Goal: Navigation & Orientation: Find specific page/section

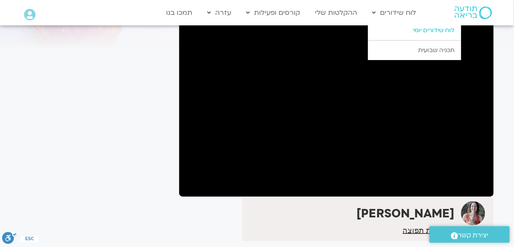
click at [424, 35] on link "לוח שידורים יומי" at bounding box center [414, 30] width 93 height 19
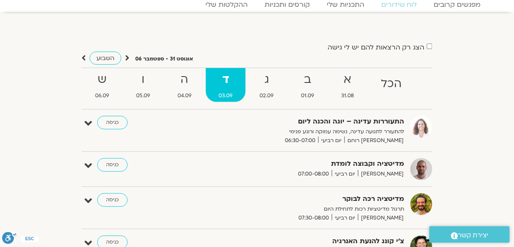
scroll to position [34, 0]
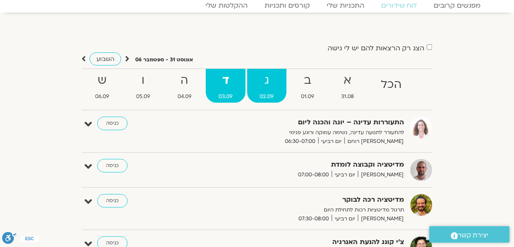
click at [271, 83] on strong "ג" at bounding box center [266, 80] width 39 height 19
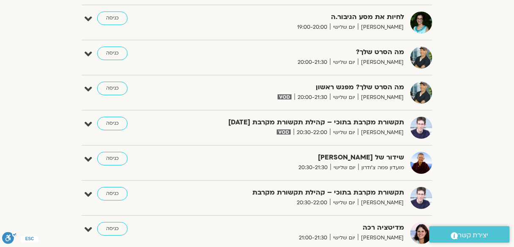
scroll to position [676, 0]
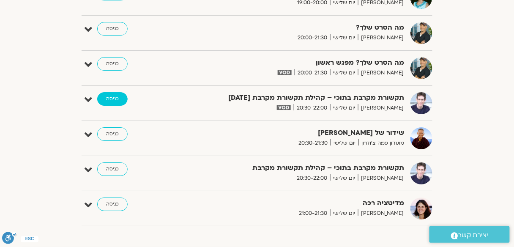
click at [116, 94] on link "כניסה" at bounding box center [112, 99] width 30 height 14
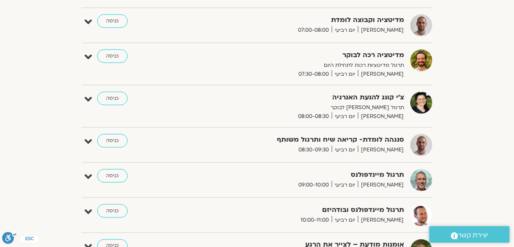
scroll to position [101, 0]
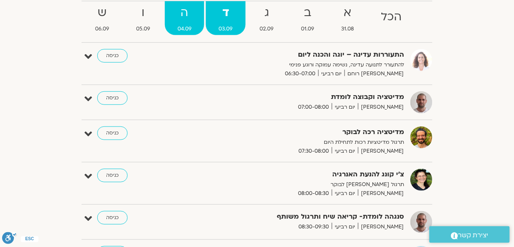
click at [183, 15] on strong "ה" at bounding box center [184, 12] width 39 height 19
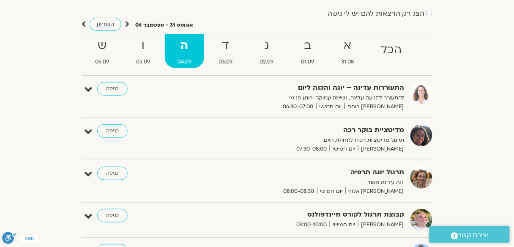
scroll to position [0, 0]
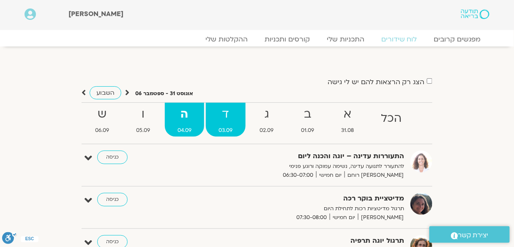
click at [225, 118] on strong "ד" at bounding box center [225, 114] width 39 height 19
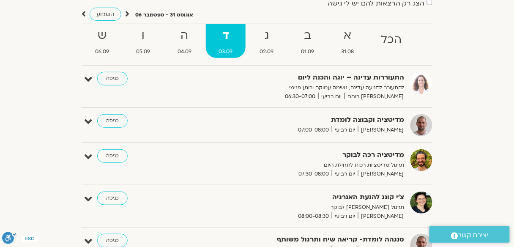
scroll to position [68, 0]
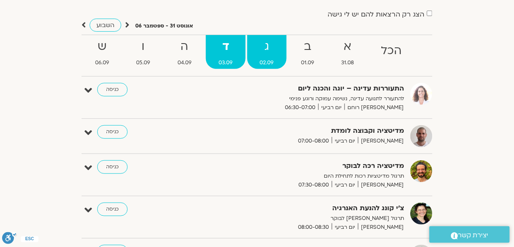
click at [265, 46] on strong "ג" at bounding box center [266, 46] width 39 height 19
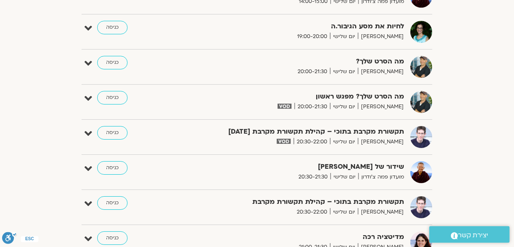
scroll to position [676, 0]
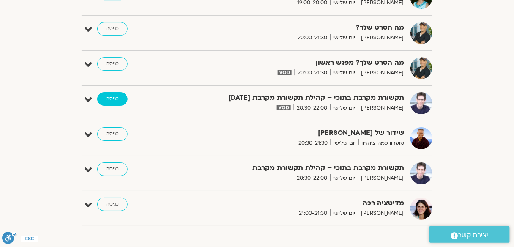
click at [115, 98] on link "כניסה" at bounding box center [112, 99] width 30 height 14
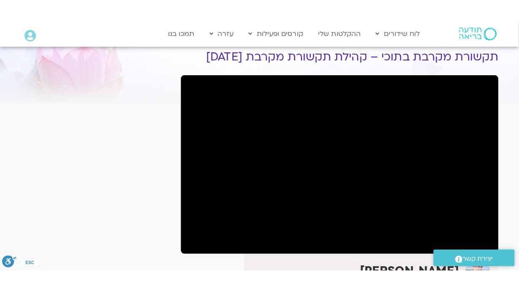
scroll to position [68, 0]
